Goal: Browse casually

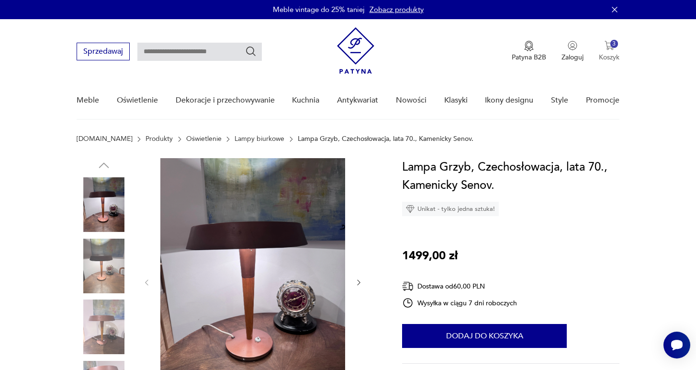
click at [613, 48] on img "button" at bounding box center [610, 46] width 10 height 10
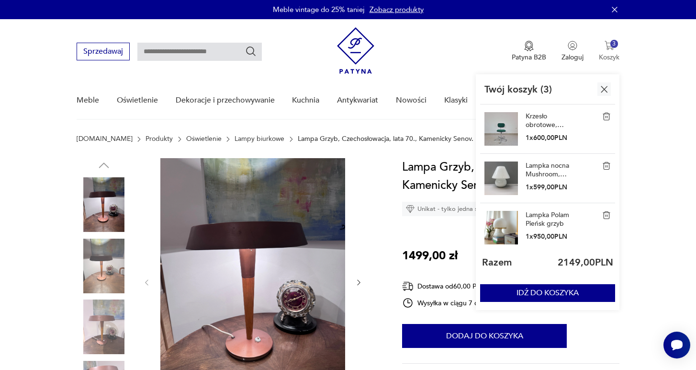
click at [611, 56] on p "Koszyk" at bounding box center [609, 57] width 21 height 9
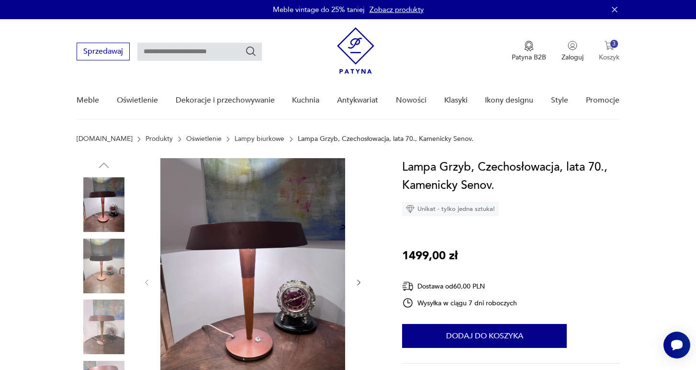
click at [611, 56] on p "Koszyk" at bounding box center [609, 57] width 21 height 9
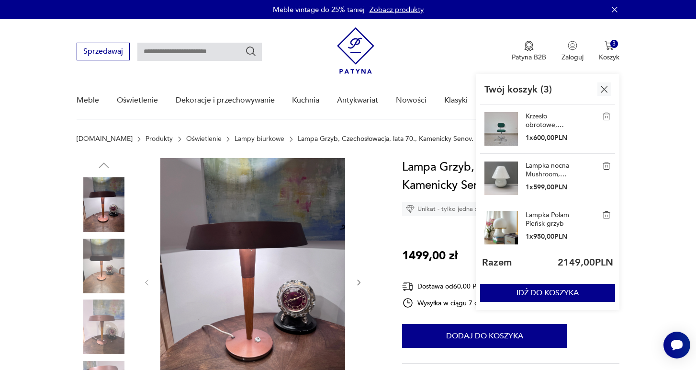
click at [535, 169] on link "Lampka nocna Mushroom, [GEOGRAPHIC_DATA], lata 90." at bounding box center [550, 169] width 48 height 17
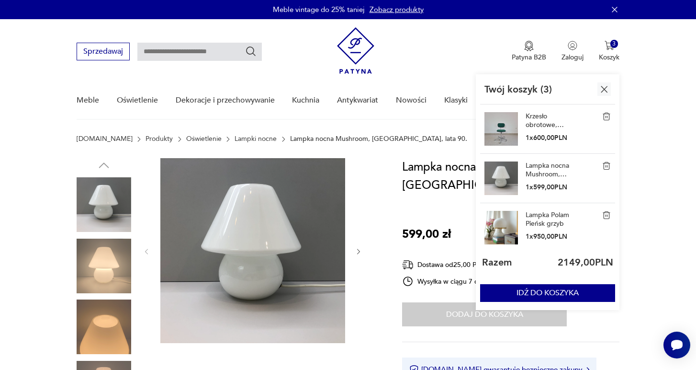
click at [358, 249] on icon "button" at bounding box center [359, 252] width 8 height 8
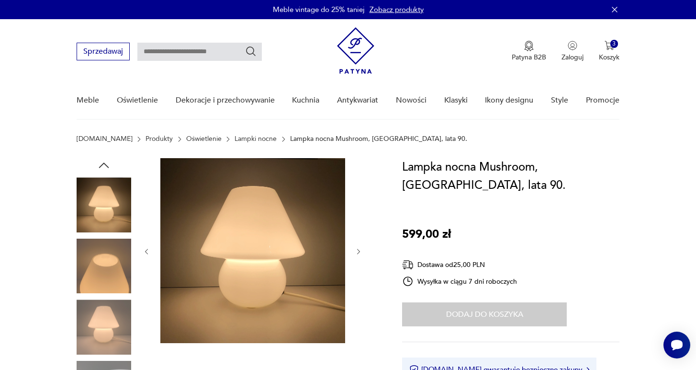
click at [358, 249] on icon "button" at bounding box center [359, 252] width 8 height 8
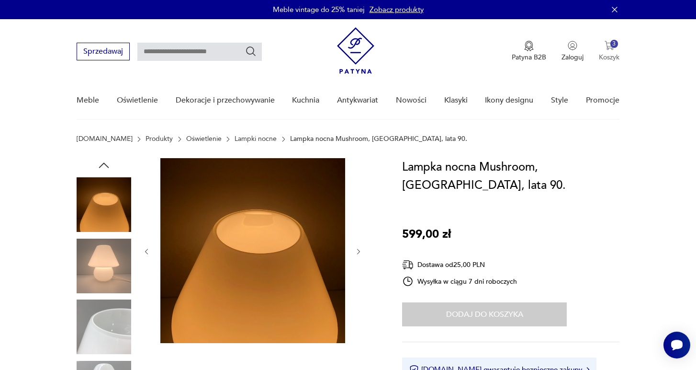
click at [610, 45] on img "button" at bounding box center [610, 46] width 10 height 10
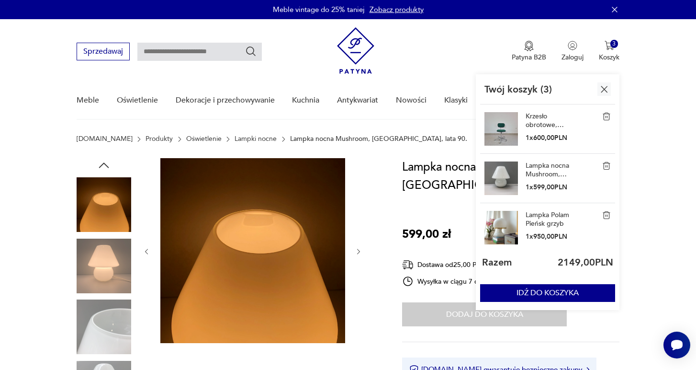
click at [545, 114] on link "Krzesło obrotowe, Wilde + Spieth, proj. [PERSON_NAME], [DEMOGRAPHIC_DATA], lata…" at bounding box center [550, 120] width 48 height 17
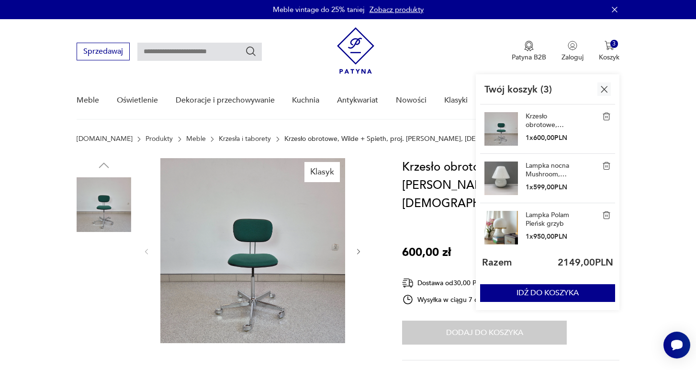
click at [272, 255] on img at bounding box center [252, 250] width 185 height 185
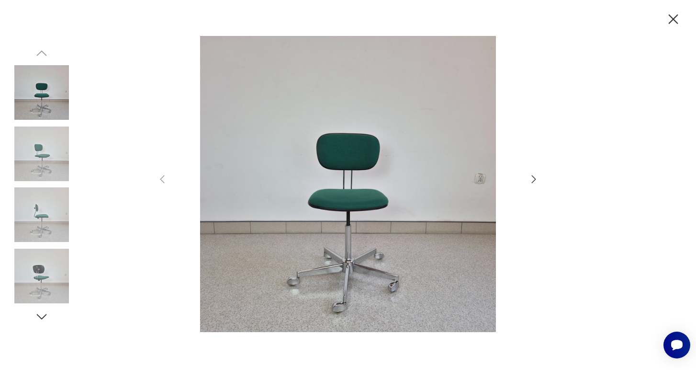
click at [531, 178] on icon "button" at bounding box center [533, 178] width 11 height 11
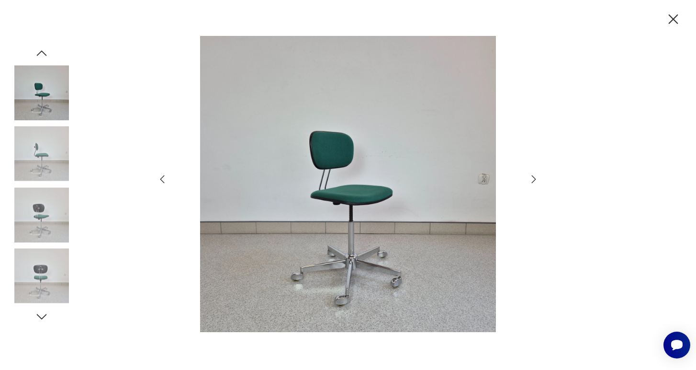
click at [531, 178] on icon "button" at bounding box center [533, 178] width 11 height 11
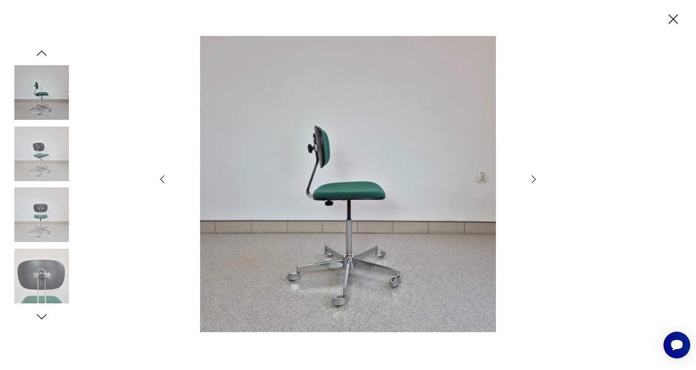
click at [531, 178] on icon "button" at bounding box center [533, 178] width 11 height 11
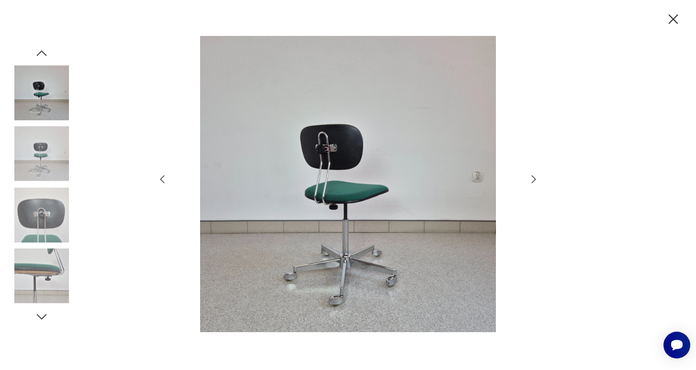
click at [531, 178] on icon "button" at bounding box center [533, 178] width 11 height 11
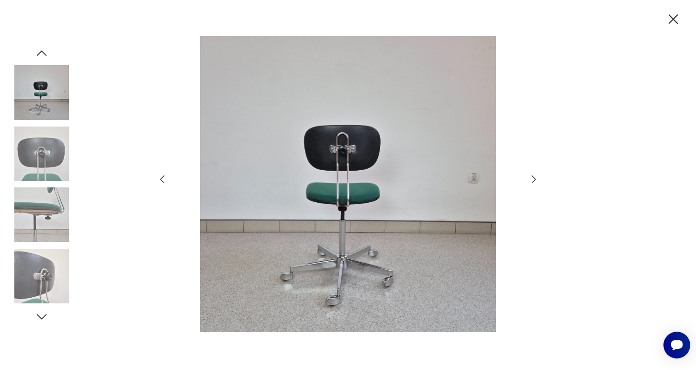
click at [533, 176] on icon "button" at bounding box center [534, 179] width 4 height 8
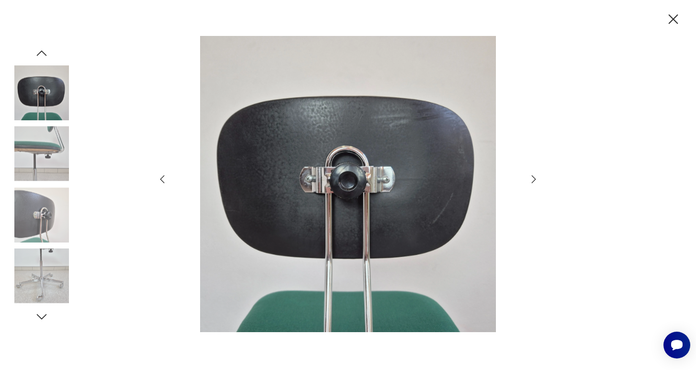
click at [529, 181] on icon "button" at bounding box center [533, 178] width 11 height 11
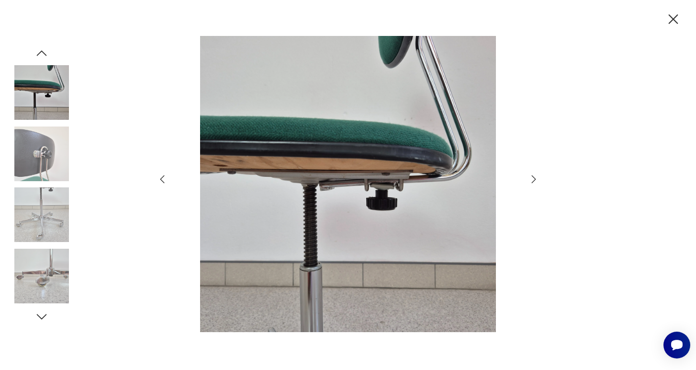
click at [534, 175] on icon "button" at bounding box center [533, 178] width 11 height 11
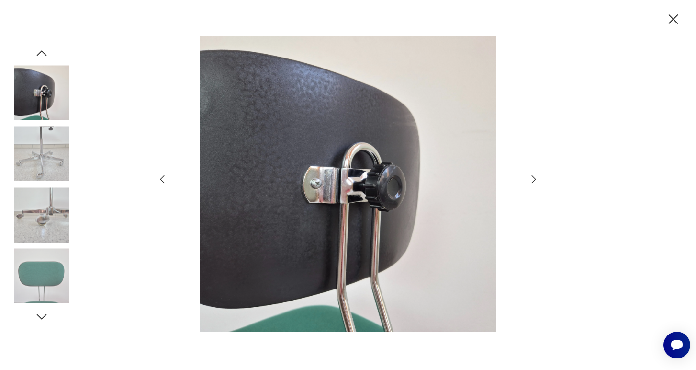
click at [534, 175] on icon "button" at bounding box center [533, 178] width 11 height 11
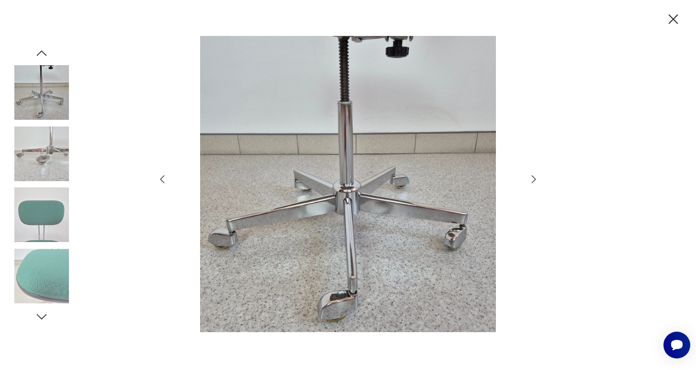
click at [534, 175] on icon "button" at bounding box center [533, 178] width 11 height 11
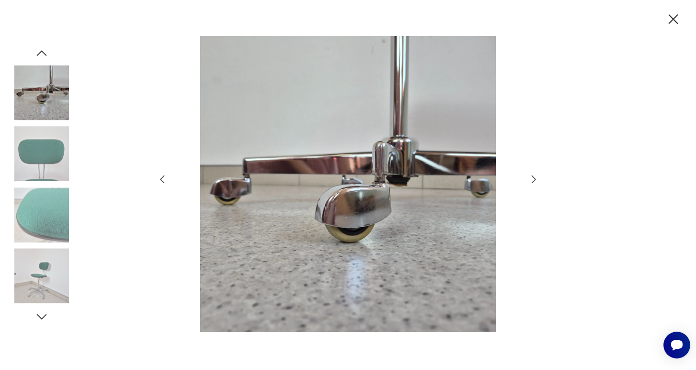
click at [534, 175] on icon "button" at bounding box center [533, 178] width 11 height 11
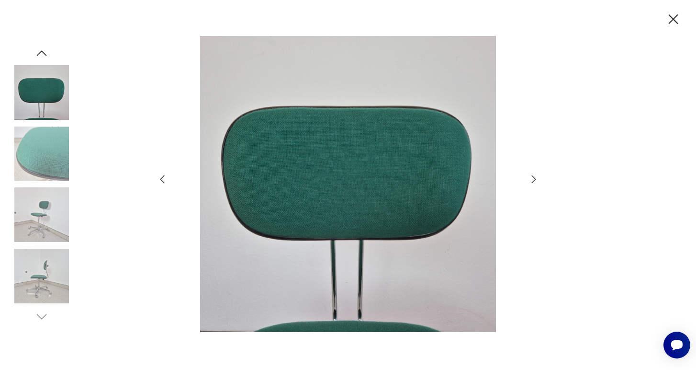
click at [674, 16] on icon "button" at bounding box center [673, 19] width 17 height 17
